Goal: Task Accomplishment & Management: Manage account settings

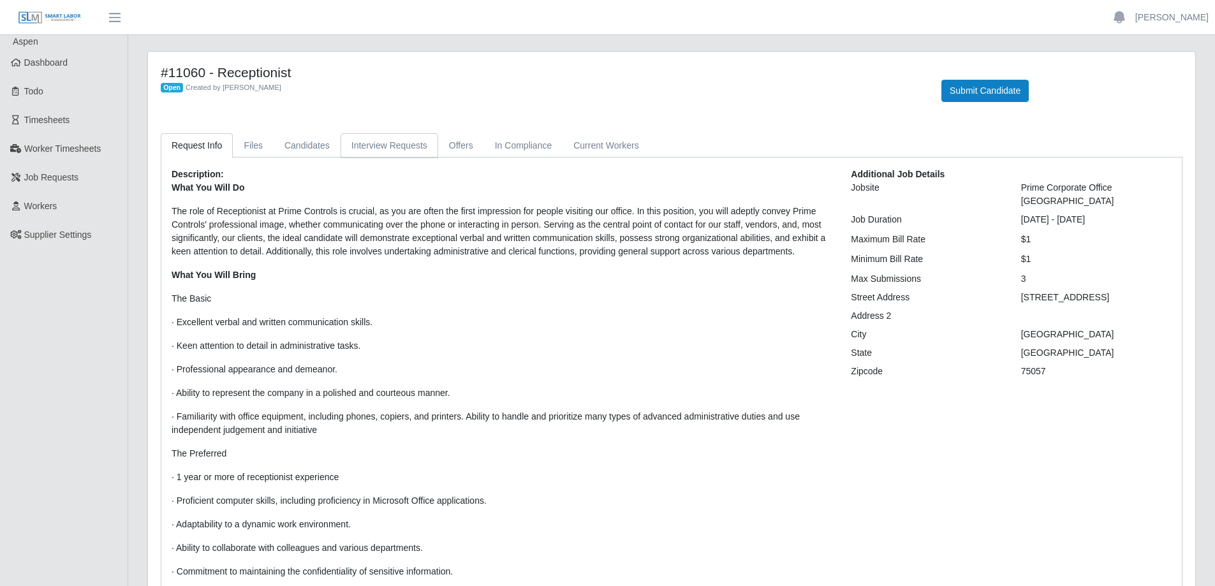
click at [398, 147] on link "Interview Requests" at bounding box center [390, 145] width 98 height 25
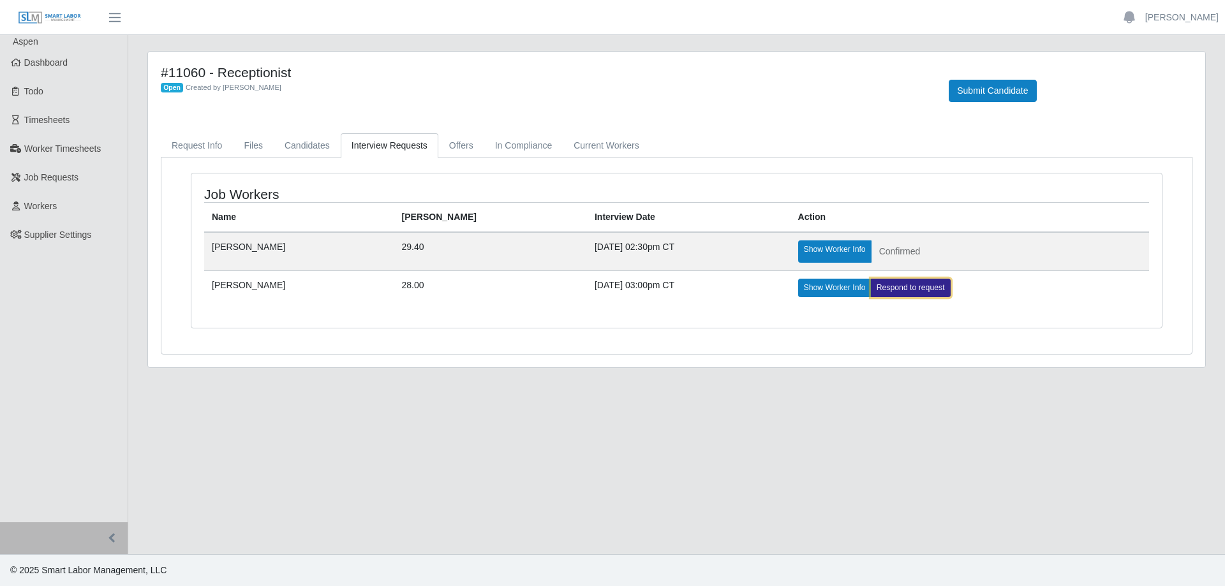
click at [871, 289] on link "Respond to request" at bounding box center [911, 288] width 80 height 18
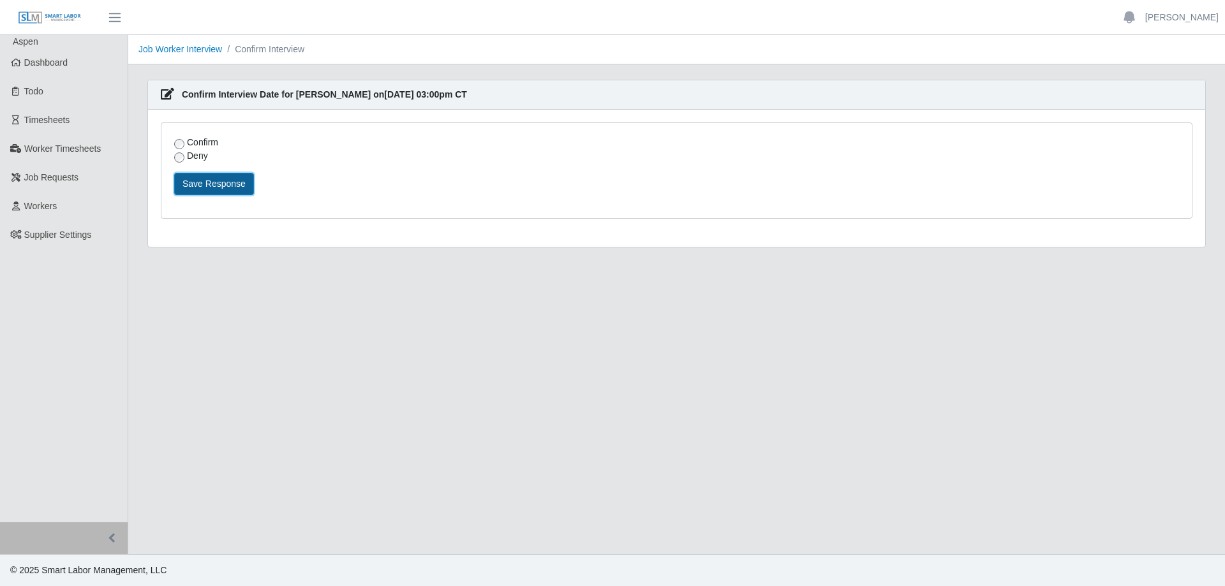
click at [206, 188] on button "Save Response" at bounding box center [214, 184] width 80 height 22
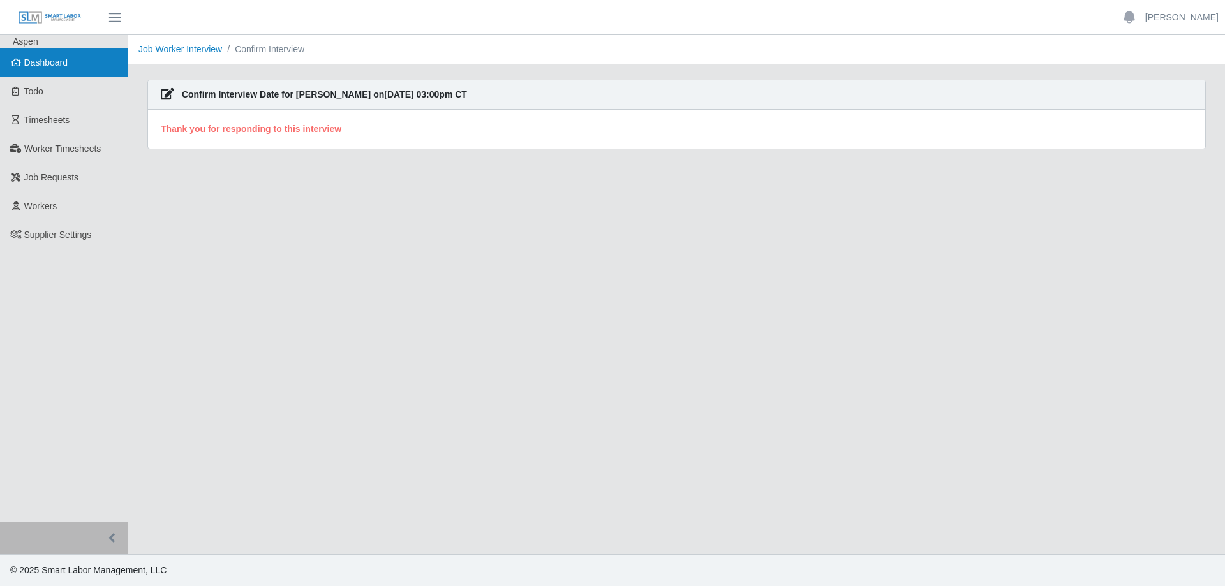
click at [57, 61] on span "Dashboard" at bounding box center [46, 62] width 44 height 10
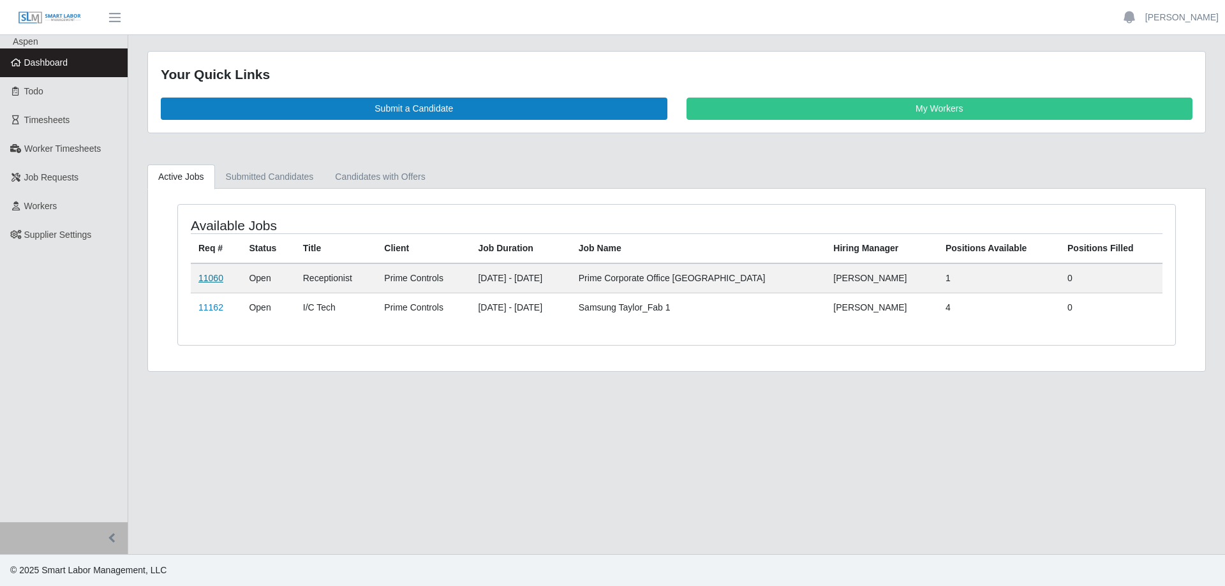
click at [216, 279] on link "11060" at bounding box center [210, 278] width 25 height 10
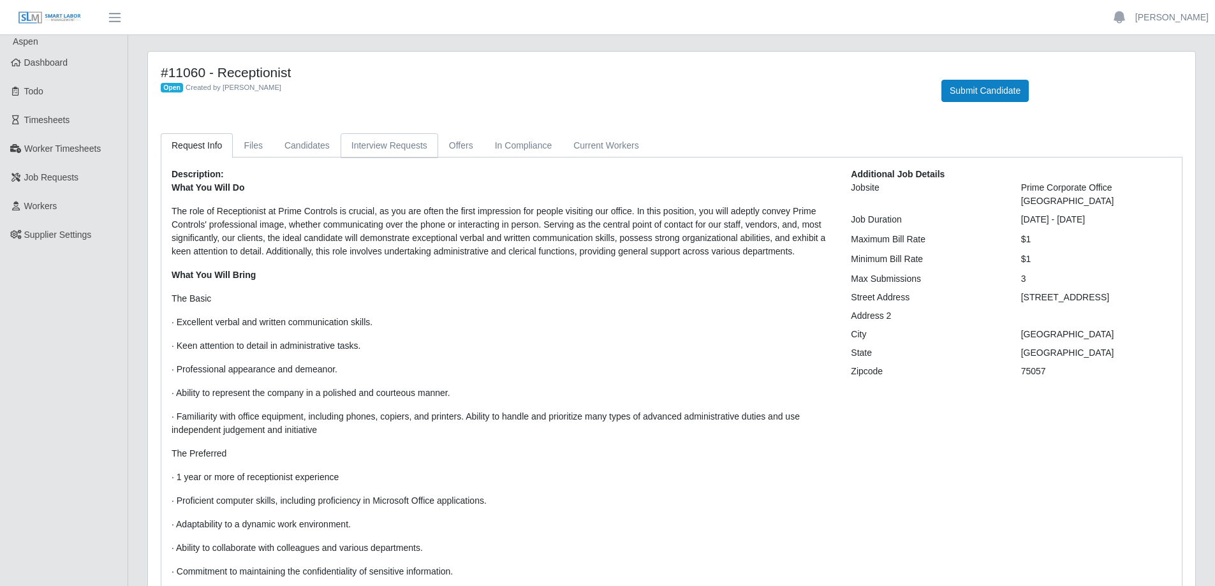
click at [391, 148] on link "Interview Requests" at bounding box center [390, 145] width 98 height 25
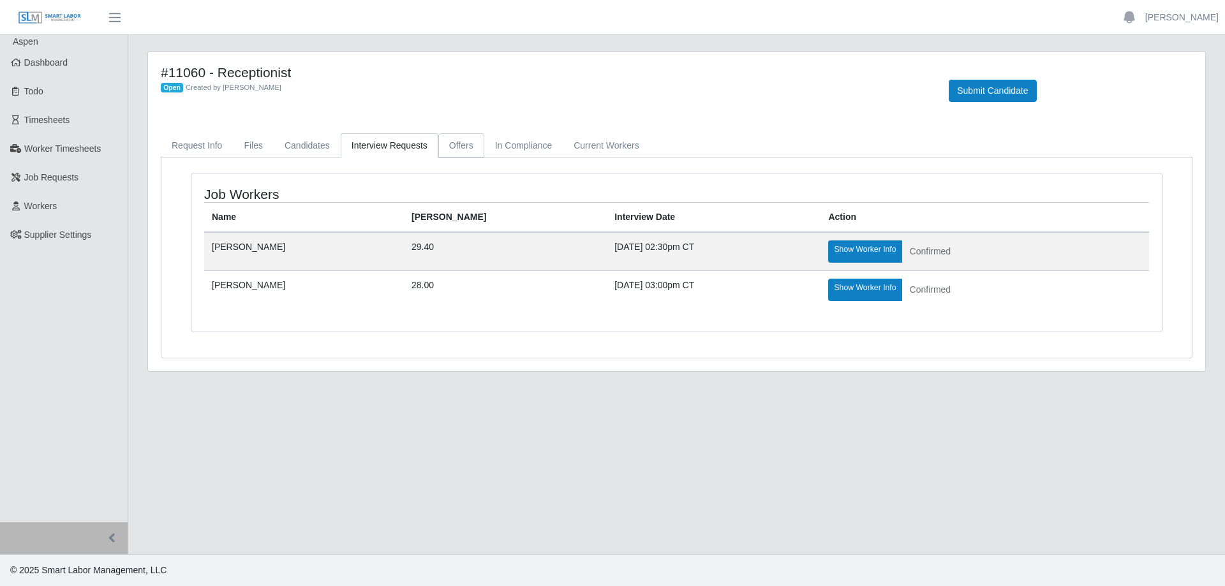
click at [460, 151] on link "Offers" at bounding box center [461, 145] width 46 height 25
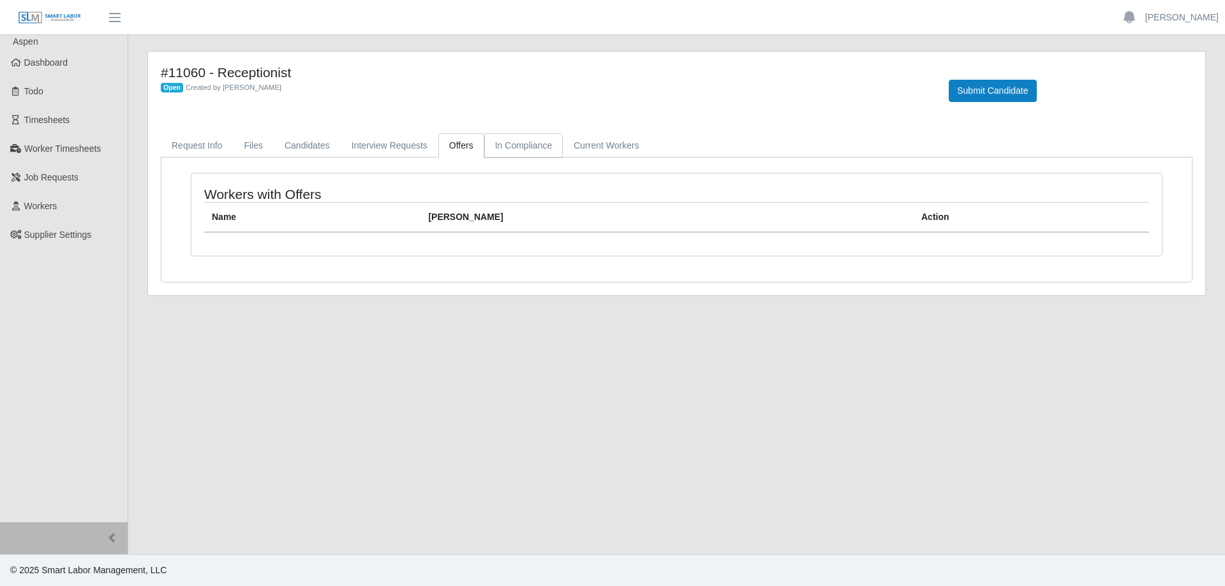
click at [505, 145] on link "In Compliance" at bounding box center [523, 145] width 79 height 25
click at [295, 149] on link "Candidates" at bounding box center [307, 145] width 67 height 25
click at [68, 70] on link "Dashboard" at bounding box center [64, 62] width 128 height 29
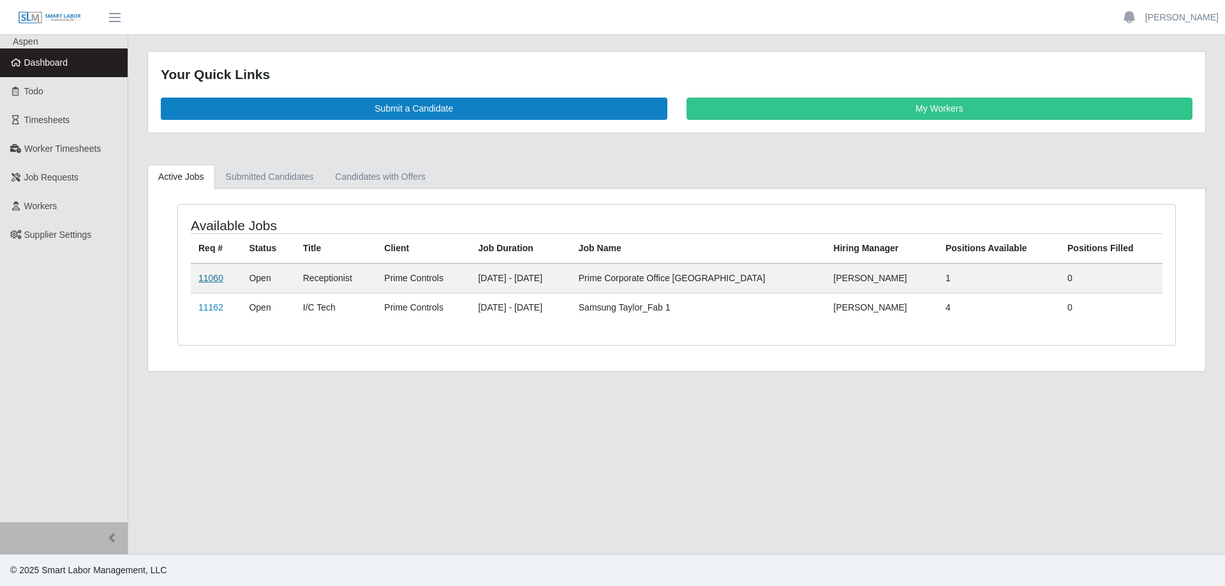
click at [210, 278] on link "11060" at bounding box center [210, 278] width 25 height 10
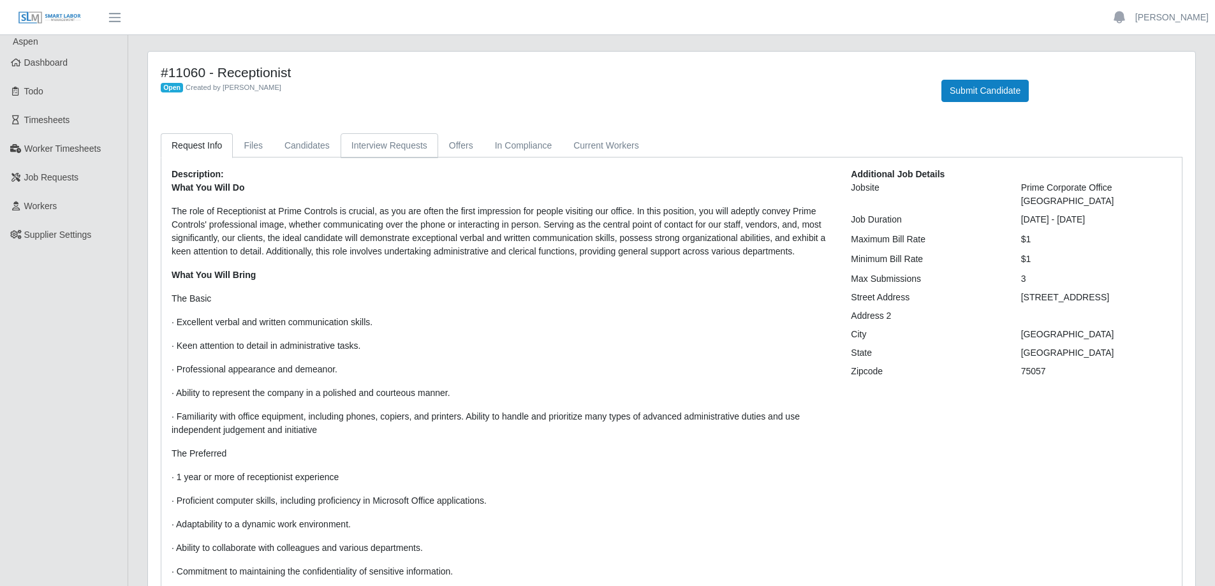
click at [357, 145] on link "Interview Requests" at bounding box center [390, 145] width 98 height 25
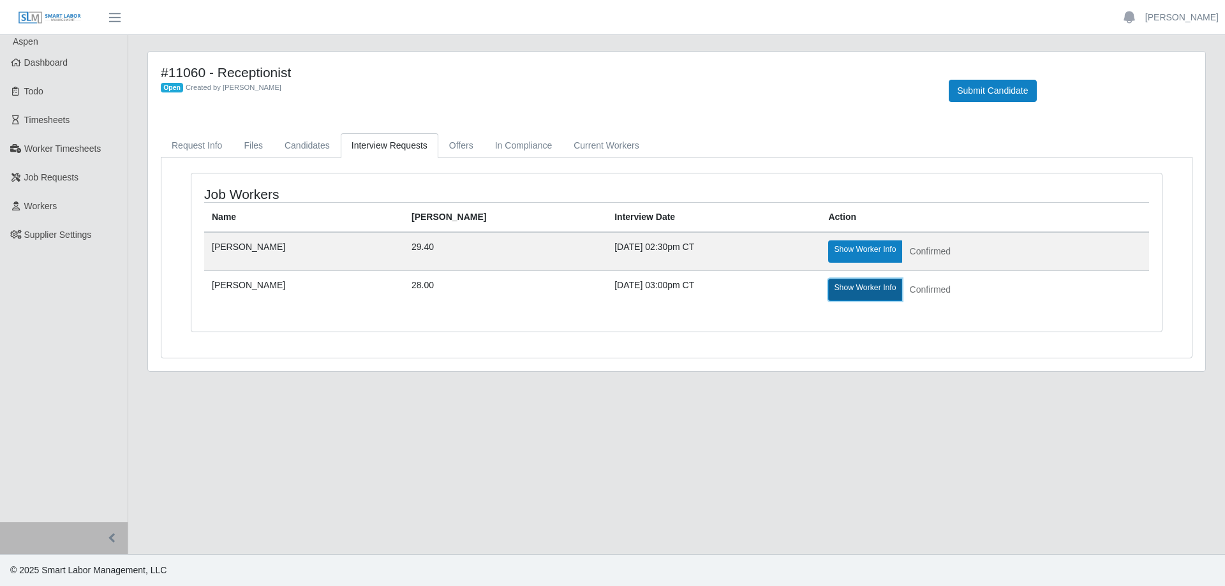
click at [828, 288] on link "Show Worker Info" at bounding box center [864, 290] width 73 height 22
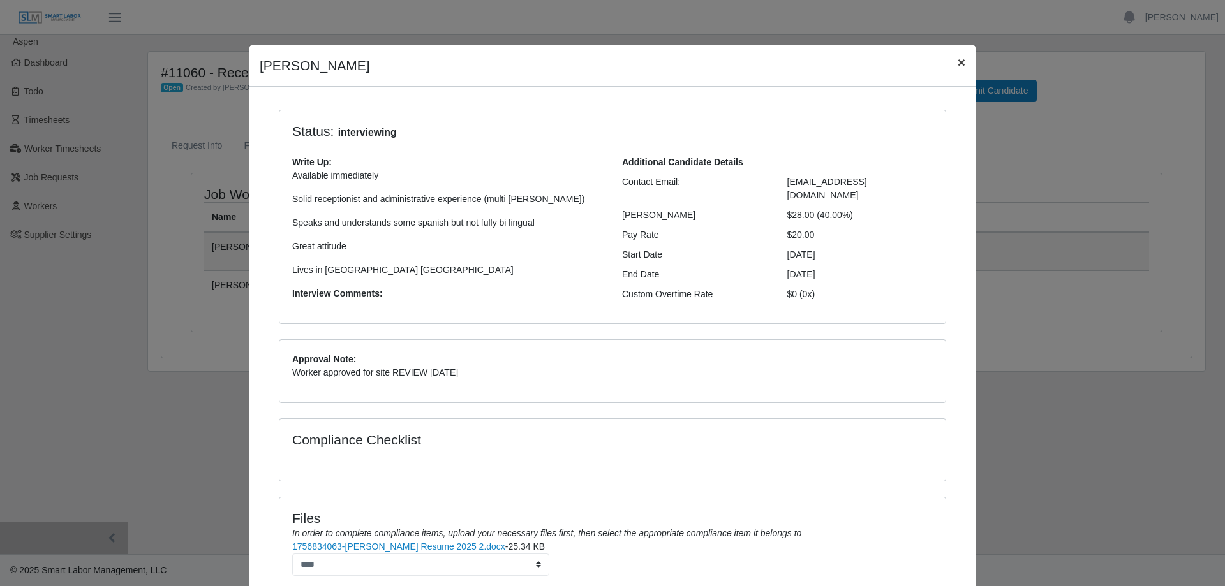
click at [960, 58] on span "×" at bounding box center [962, 62] width 8 height 15
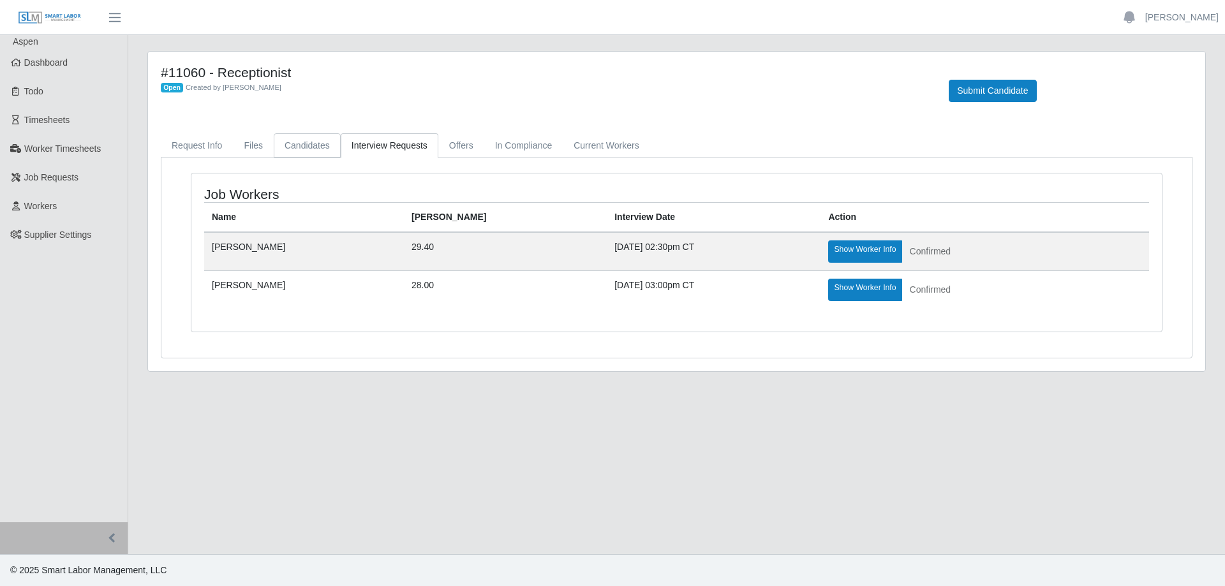
click at [309, 144] on link "Candidates" at bounding box center [307, 145] width 67 height 25
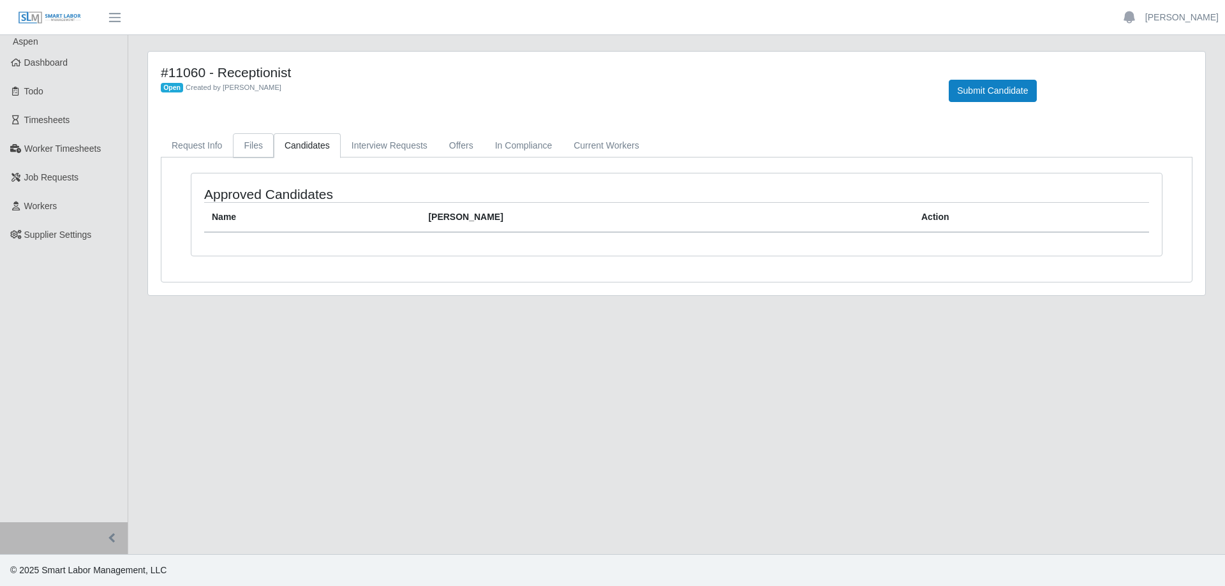
drag, startPoint x: 253, startPoint y: 146, endPoint x: 249, endPoint y: 154, distance: 8.3
click at [253, 145] on link "Files" at bounding box center [253, 145] width 41 height 25
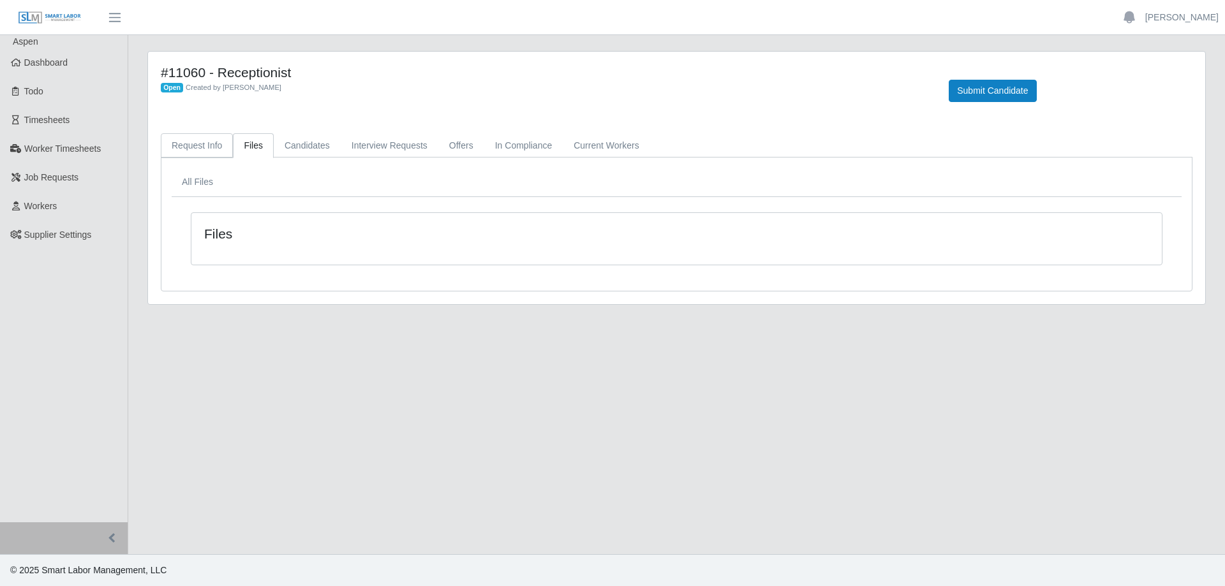
click at [194, 145] on link "Request Info" at bounding box center [197, 145] width 72 height 25
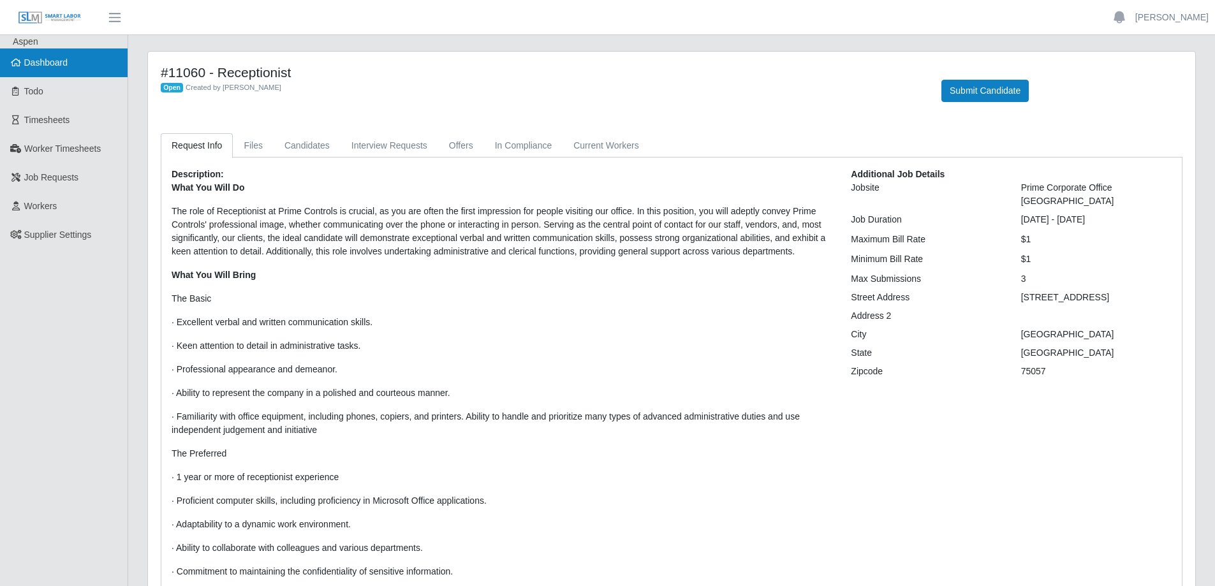
click at [39, 71] on link "Dashboard" at bounding box center [64, 62] width 128 height 29
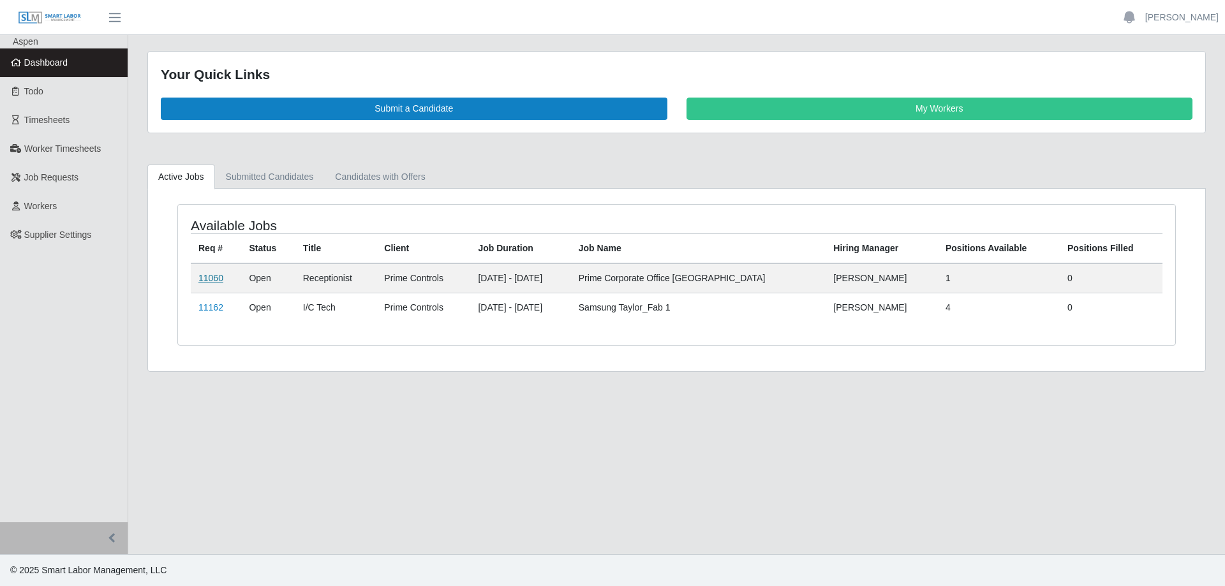
click at [213, 274] on link "11060" at bounding box center [210, 278] width 25 height 10
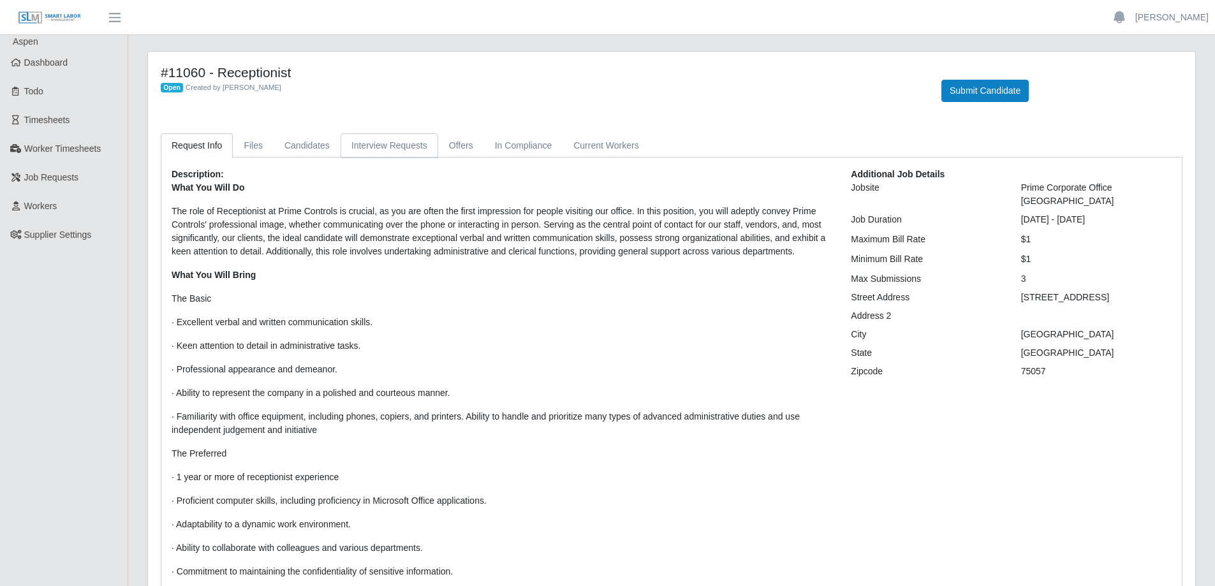
click at [387, 151] on link "Interview Requests" at bounding box center [390, 145] width 98 height 25
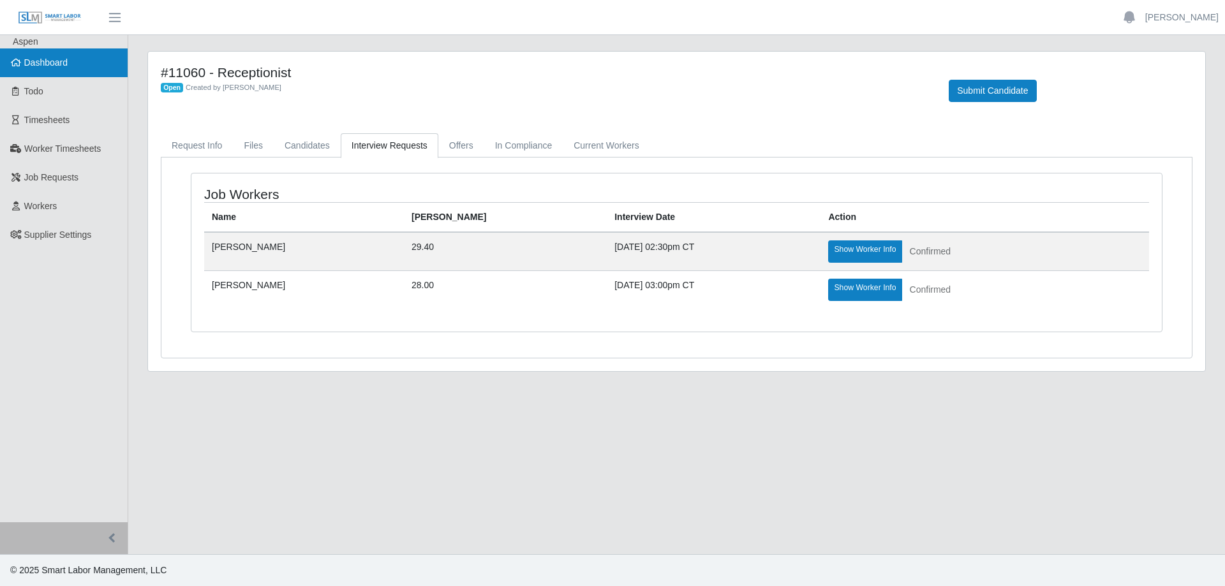
click at [56, 62] on span "Dashboard" at bounding box center [46, 62] width 44 height 10
